Goal: Transaction & Acquisition: Purchase product/service

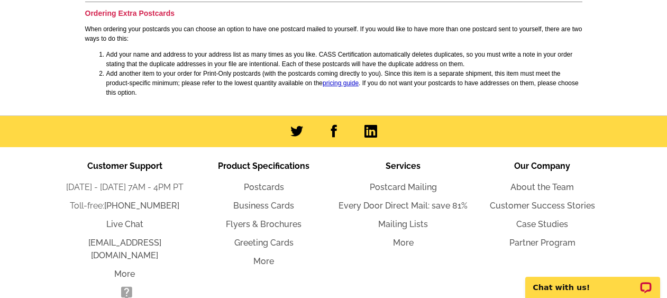
scroll to position [1110, 0]
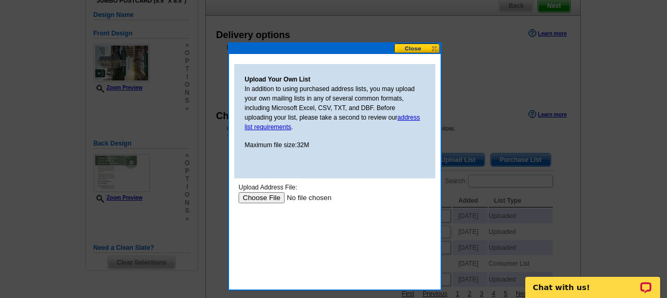
click at [259, 198] on input "file" at bounding box center [305, 197] width 134 height 11
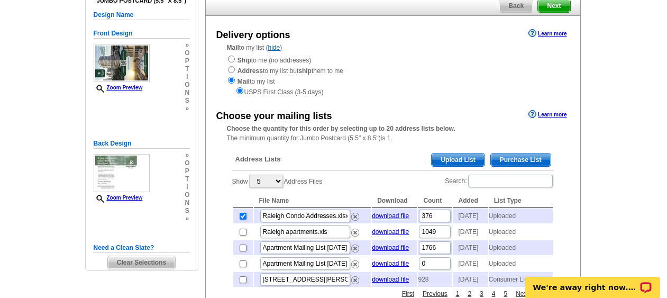
scroll to position [44, 0]
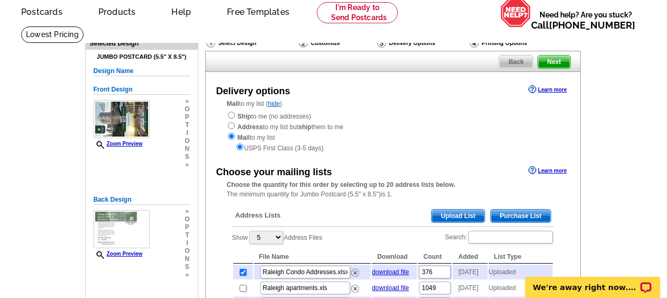
click at [559, 61] on span "Next" at bounding box center [554, 62] width 32 height 13
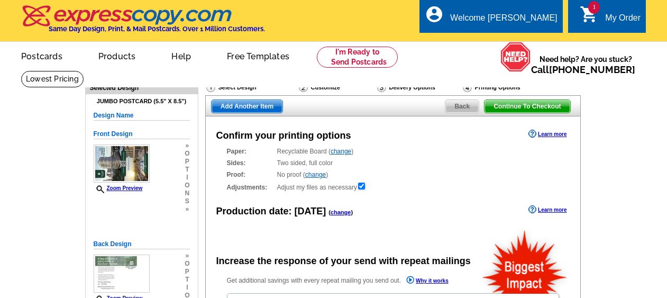
radio input "false"
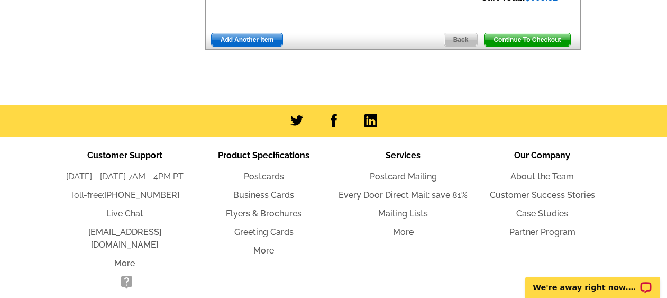
scroll to position [541, 0]
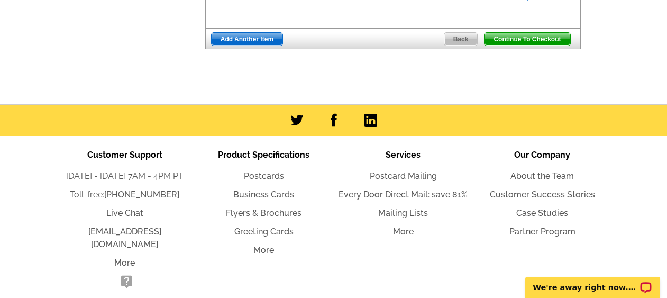
click at [536, 39] on span "Continue To Checkout" at bounding box center [527, 39] width 85 height 13
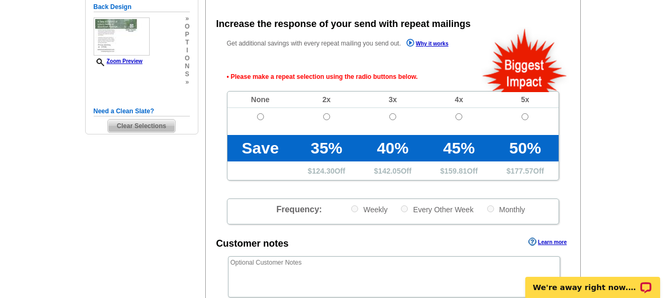
scroll to position [236, 0]
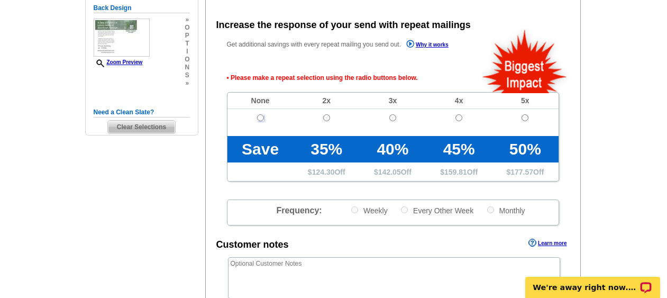
click at [261, 116] on input "radio" at bounding box center [260, 117] width 7 height 7
radio input "true"
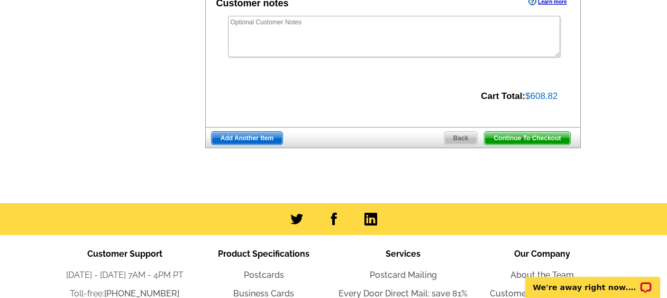
scroll to position [484, 0]
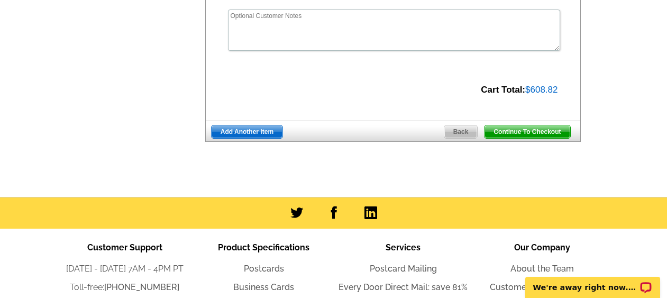
click at [538, 130] on span "Continue To Checkout" at bounding box center [527, 131] width 85 height 13
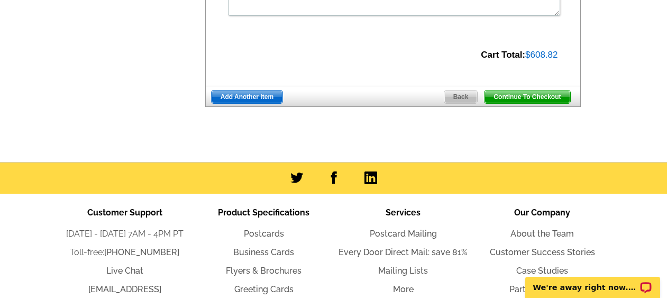
scroll to position [449, 0]
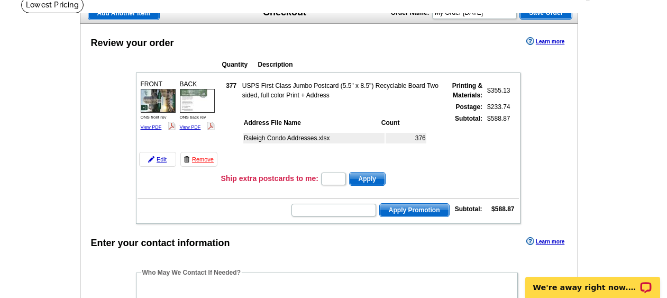
scroll to position [85, 0]
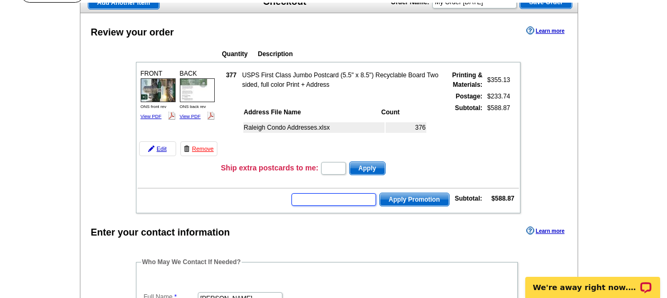
click at [338, 200] on input "text" at bounding box center [334, 199] width 85 height 13
paste input "PMUSA50"
type input "PMUSA50"
click at [408, 199] on span "Apply Promotion" at bounding box center [414, 199] width 69 height 13
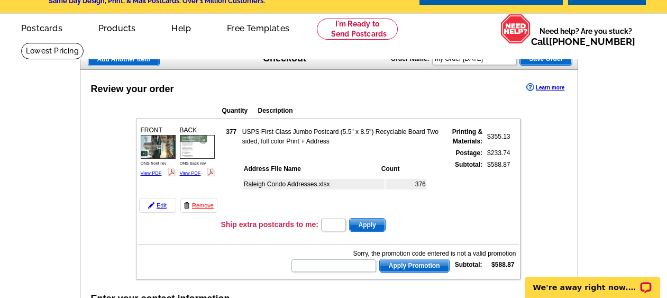
scroll to position [44, 0]
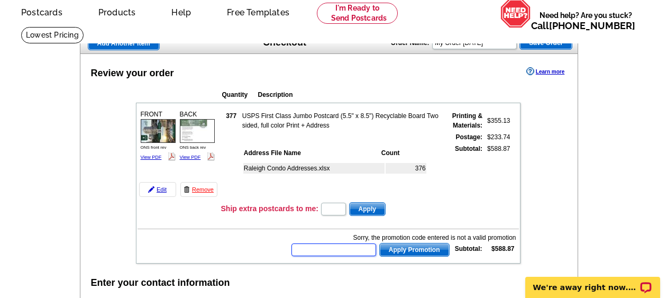
click at [343, 252] on input "text" at bounding box center [334, 249] width 85 height 13
type input "PMUSA50"
click at [418, 247] on span "Apply Promotion" at bounding box center [414, 249] width 69 height 13
